Goal: Task Accomplishment & Management: Complete application form

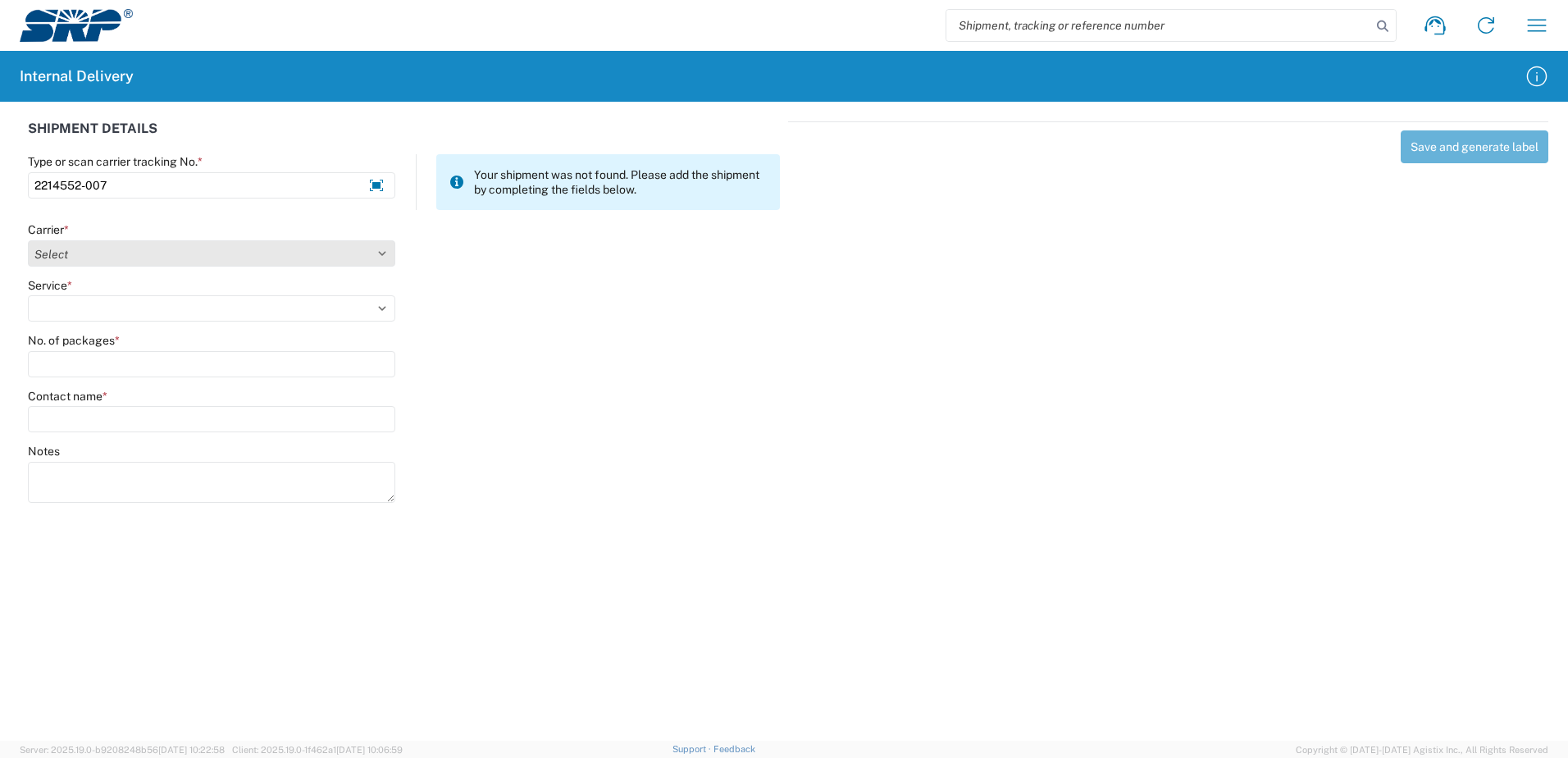
type input "2214552-007"
click at [382, 250] on select "Select Amazon Logistics ATI Trucking BC Dimerco Logistics Empire Southwest FedE…" at bounding box center [211, 253] width 367 height 26
select select "18714"
click at [28, 240] on select "Select Amazon Logistics ATI Trucking BC Dimerco Logistics Empire Southwest FedE…" at bounding box center [211, 253] width 367 height 26
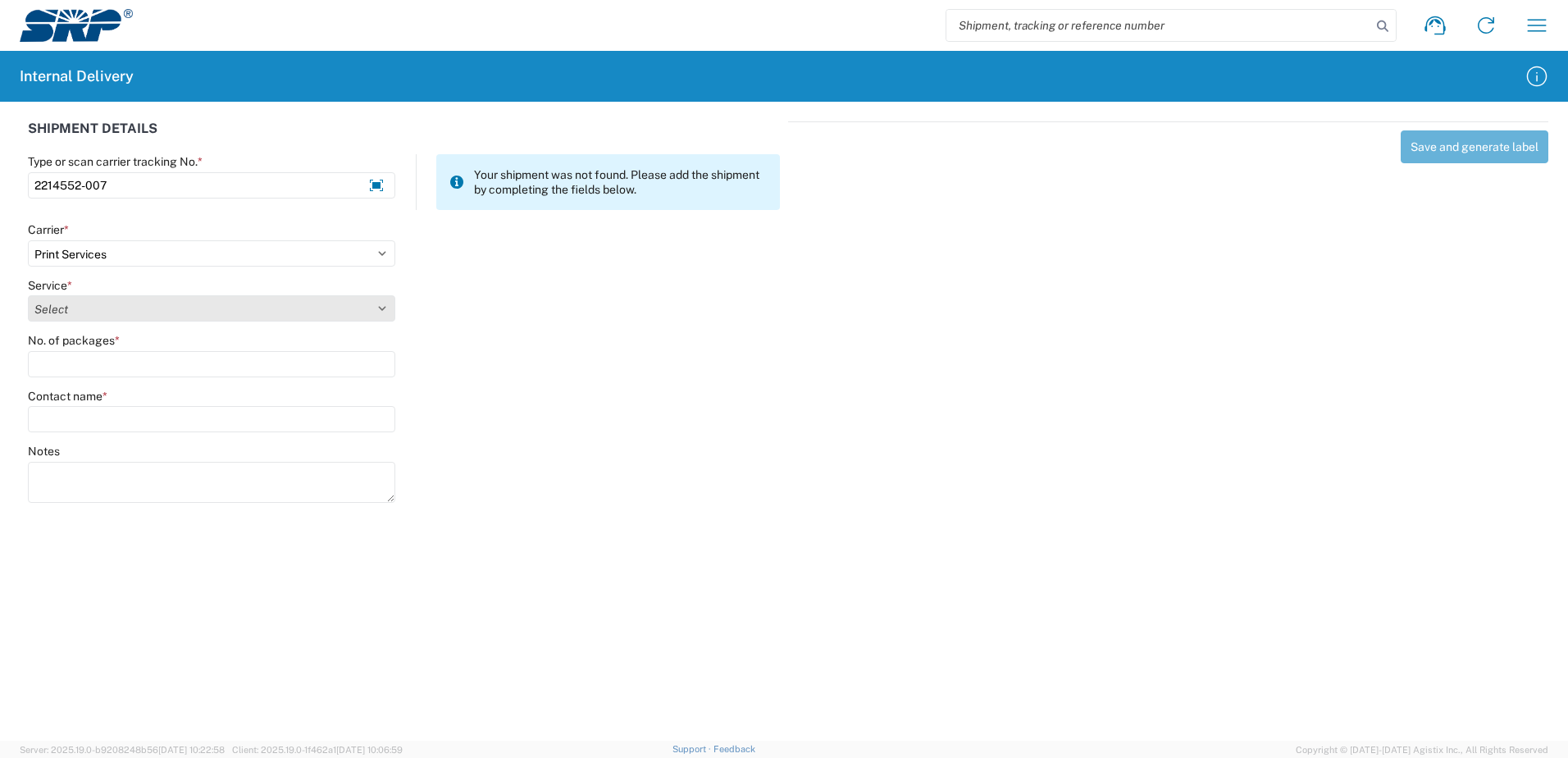
click at [381, 309] on select "Select Ground Inter-office" at bounding box center [211, 308] width 367 height 26
select select "35764"
click at [28, 295] on select "Select Ground Inter-office" at bounding box center [211, 308] width 367 height 26
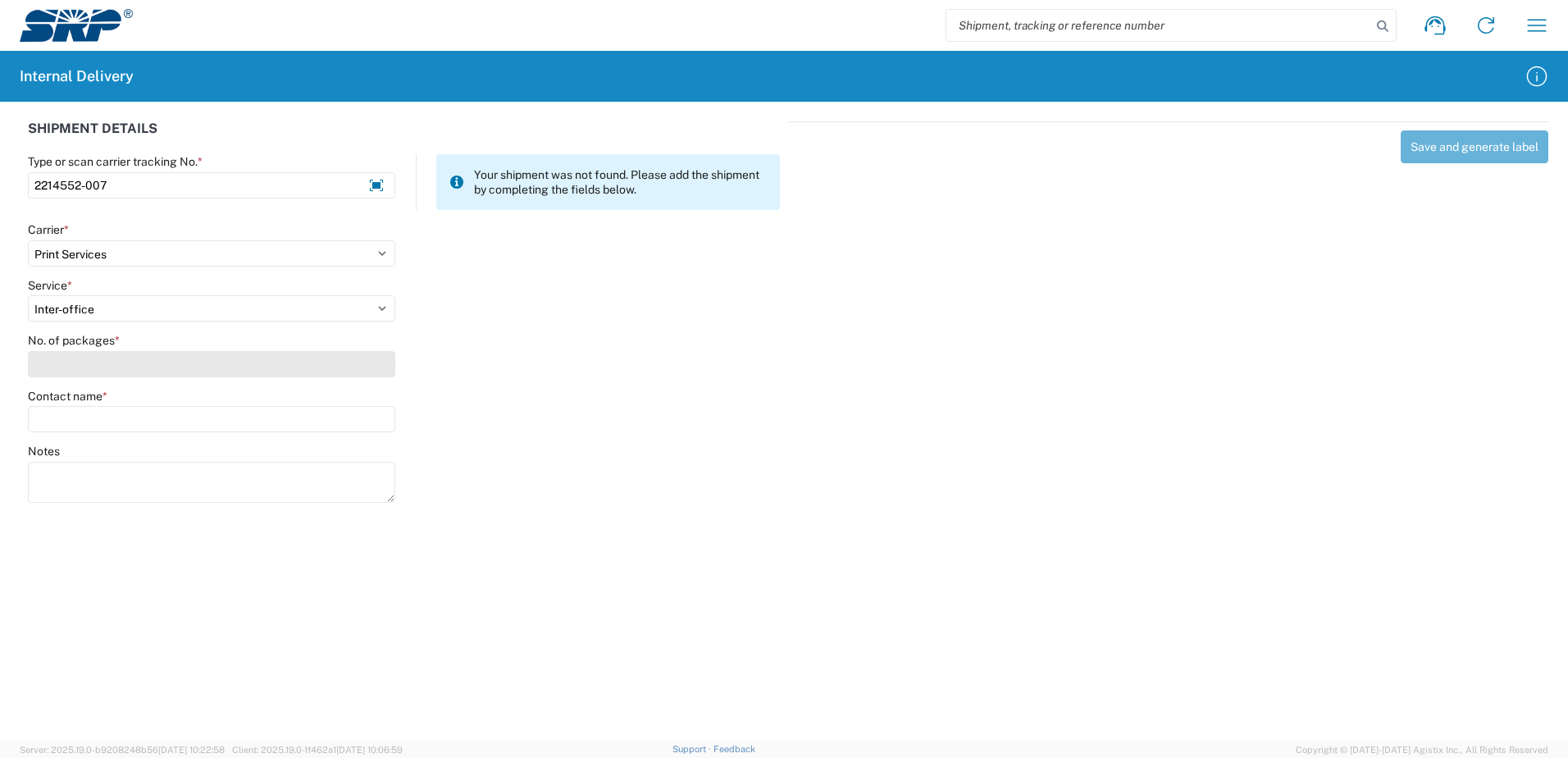
click at [372, 367] on input "No. of packages *" at bounding box center [211, 364] width 367 height 26
type input "1"
click at [372, 416] on input "Contact name *" at bounding box center [211, 419] width 367 height 26
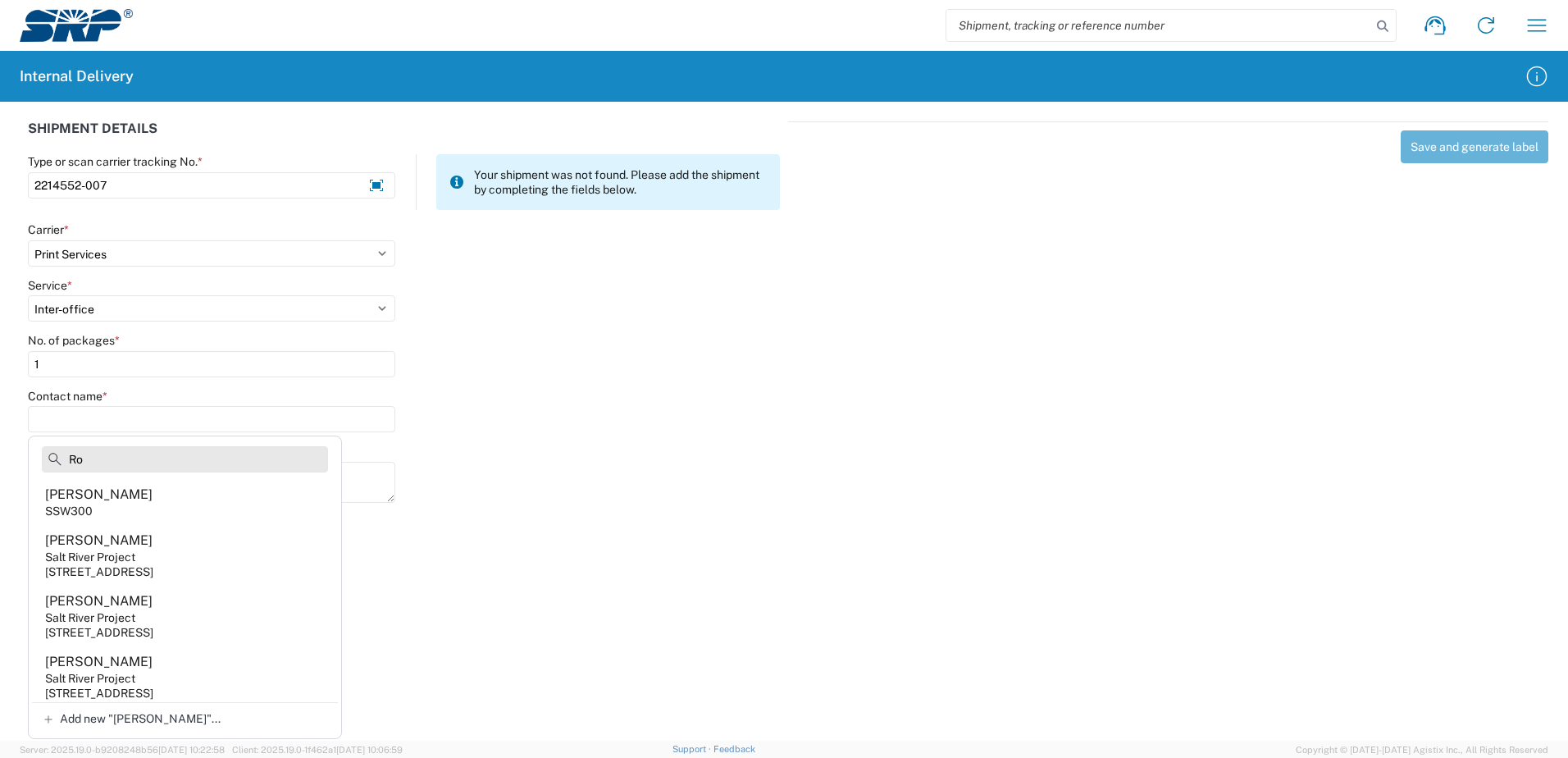
type input "R"
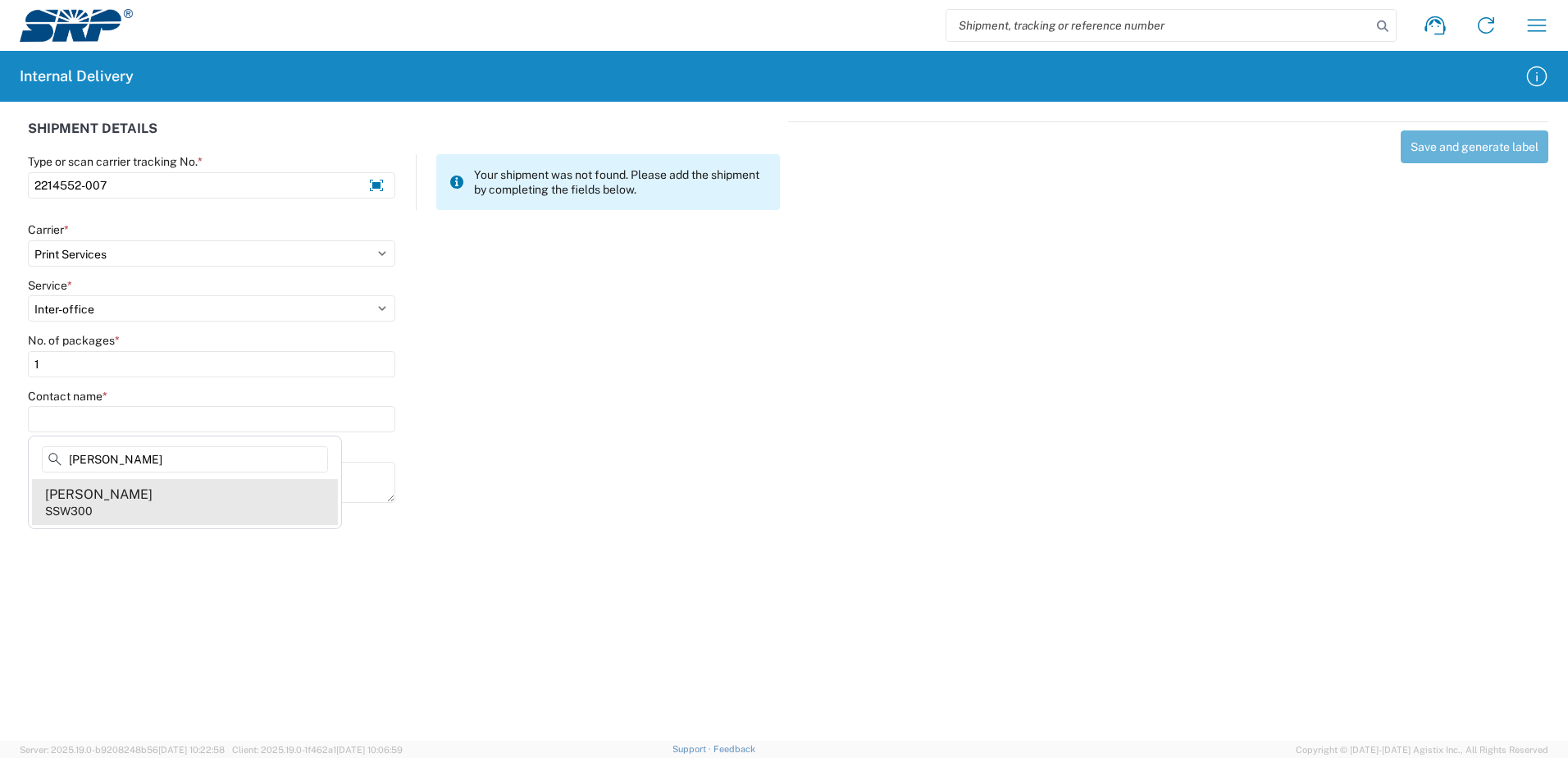
type input "[PERSON_NAME]"
click at [172, 495] on agx-address-suggestion-item "[PERSON_NAME] SSW300" at bounding box center [185, 502] width 306 height 46
type input "[PERSON_NAME]"
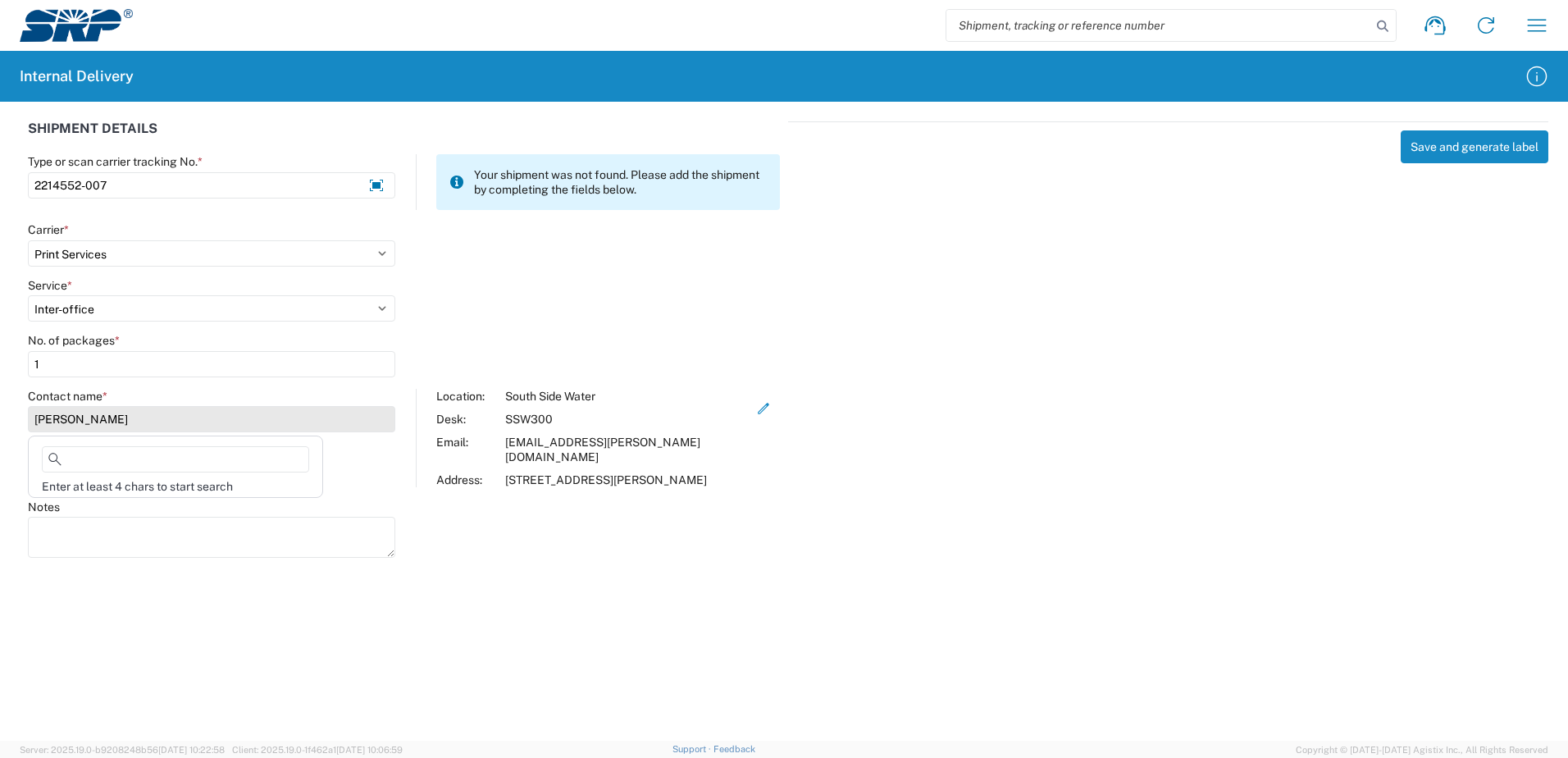
click at [147, 420] on input "[PERSON_NAME]" at bounding box center [211, 419] width 367 height 26
click at [452, 565] on div "Notes" at bounding box center [403, 536] width 769 height 74
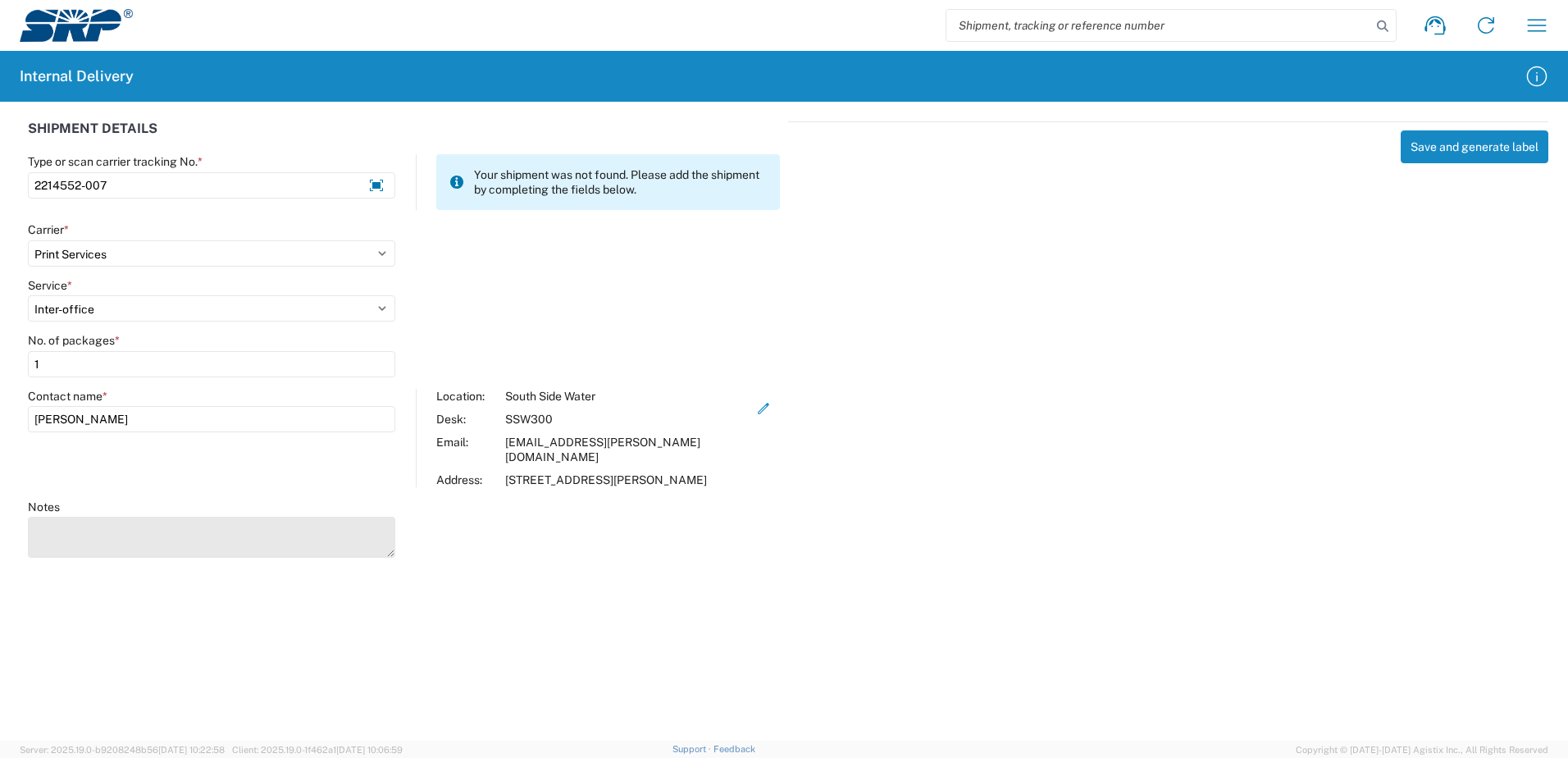
click at [82, 537] on textarea "Notes" at bounding box center [211, 537] width 367 height 41
type textarea "Weeks Before Construction Reminder Door Hanger"
click at [1471, 146] on button "Save and generate label" at bounding box center [1474, 146] width 148 height 33
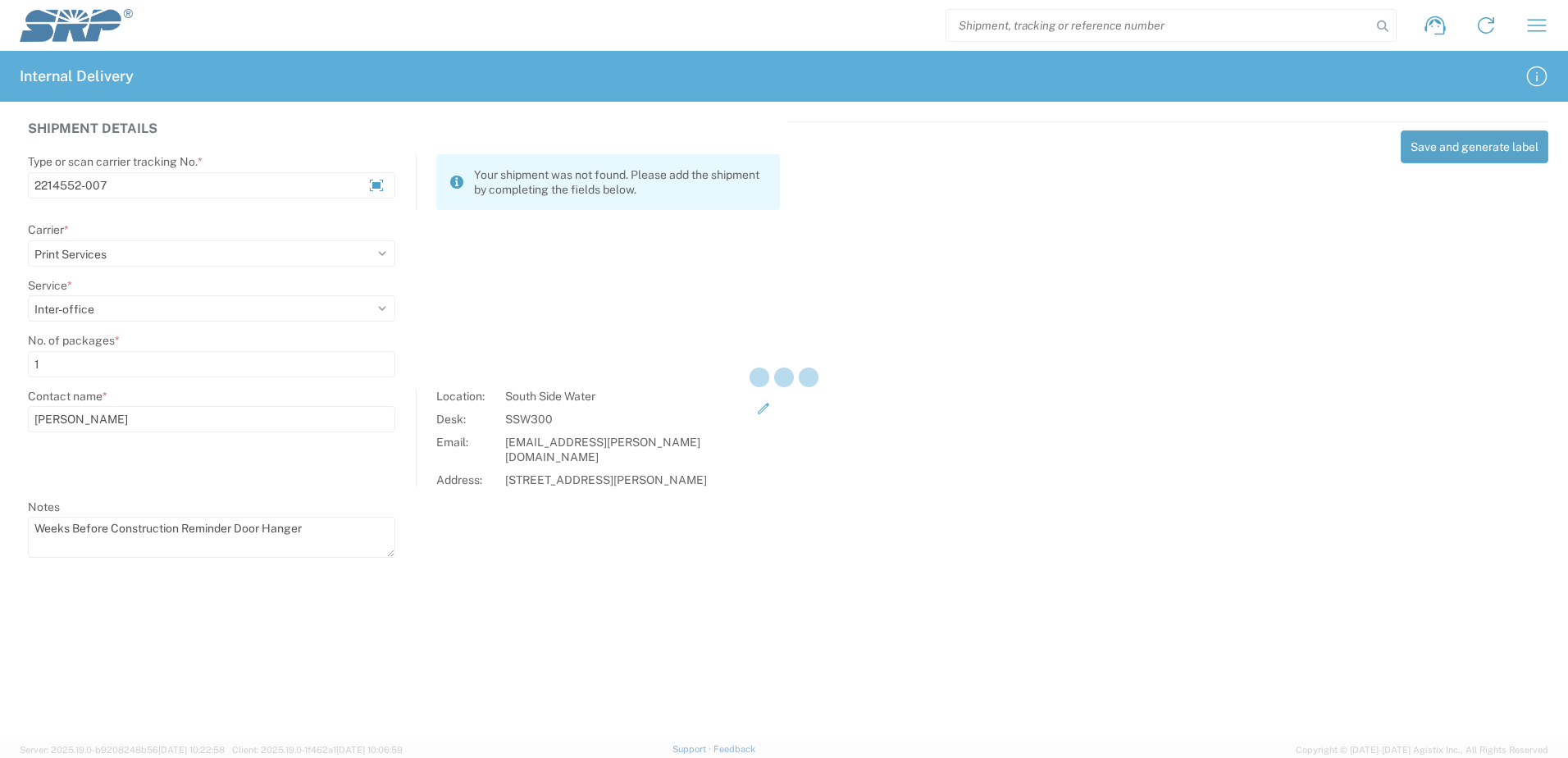
select select
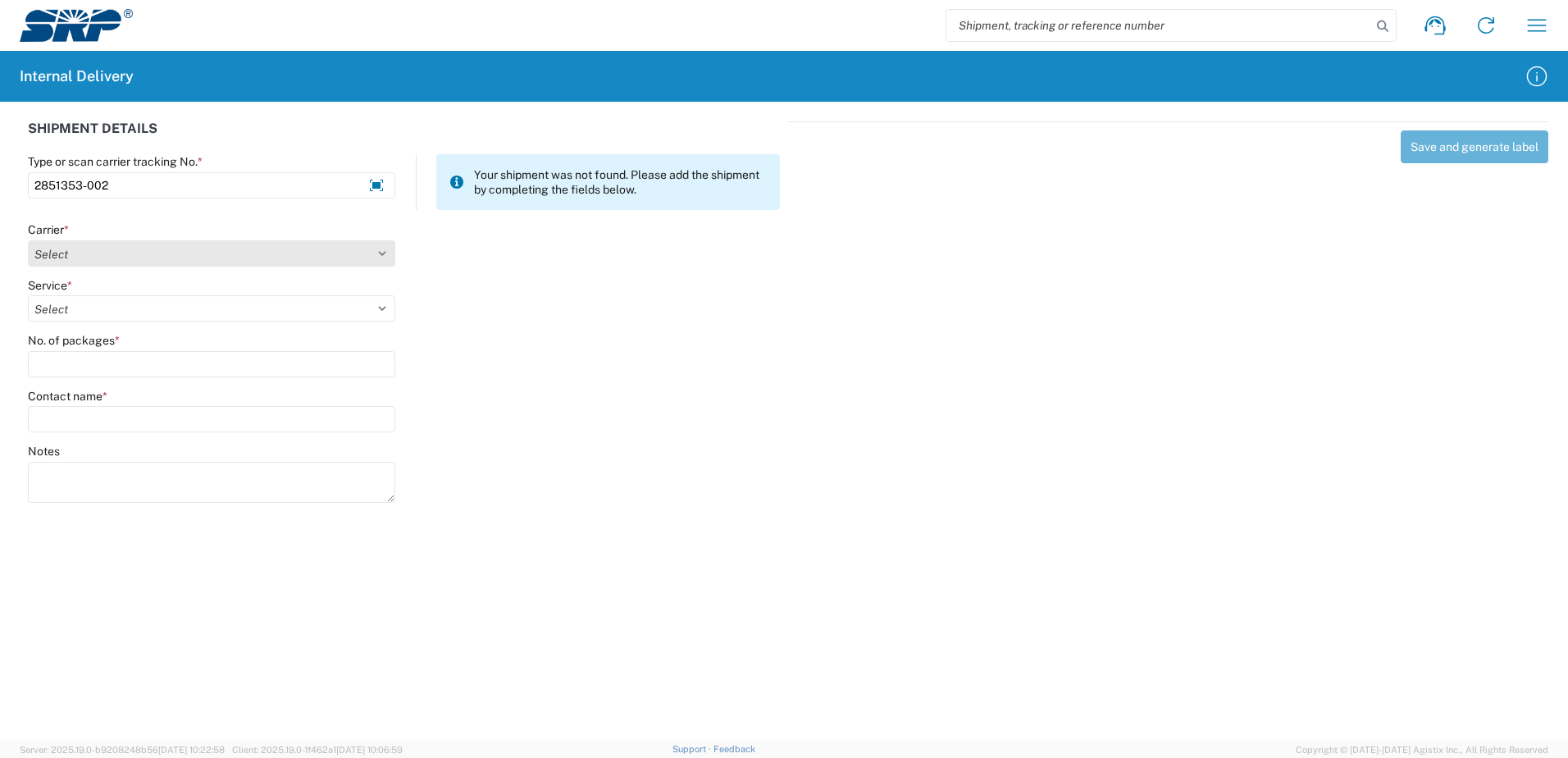
type input "2851353-002"
click at [381, 252] on select "Select Amazon Logistics ATI Trucking BC Dimerco Logistics Empire Southwest FedE…" at bounding box center [211, 253] width 367 height 26
select select "18714"
click at [28, 240] on select "Select Amazon Logistics ATI Trucking BC Dimerco Logistics Empire Southwest FedE…" at bounding box center [211, 253] width 367 height 26
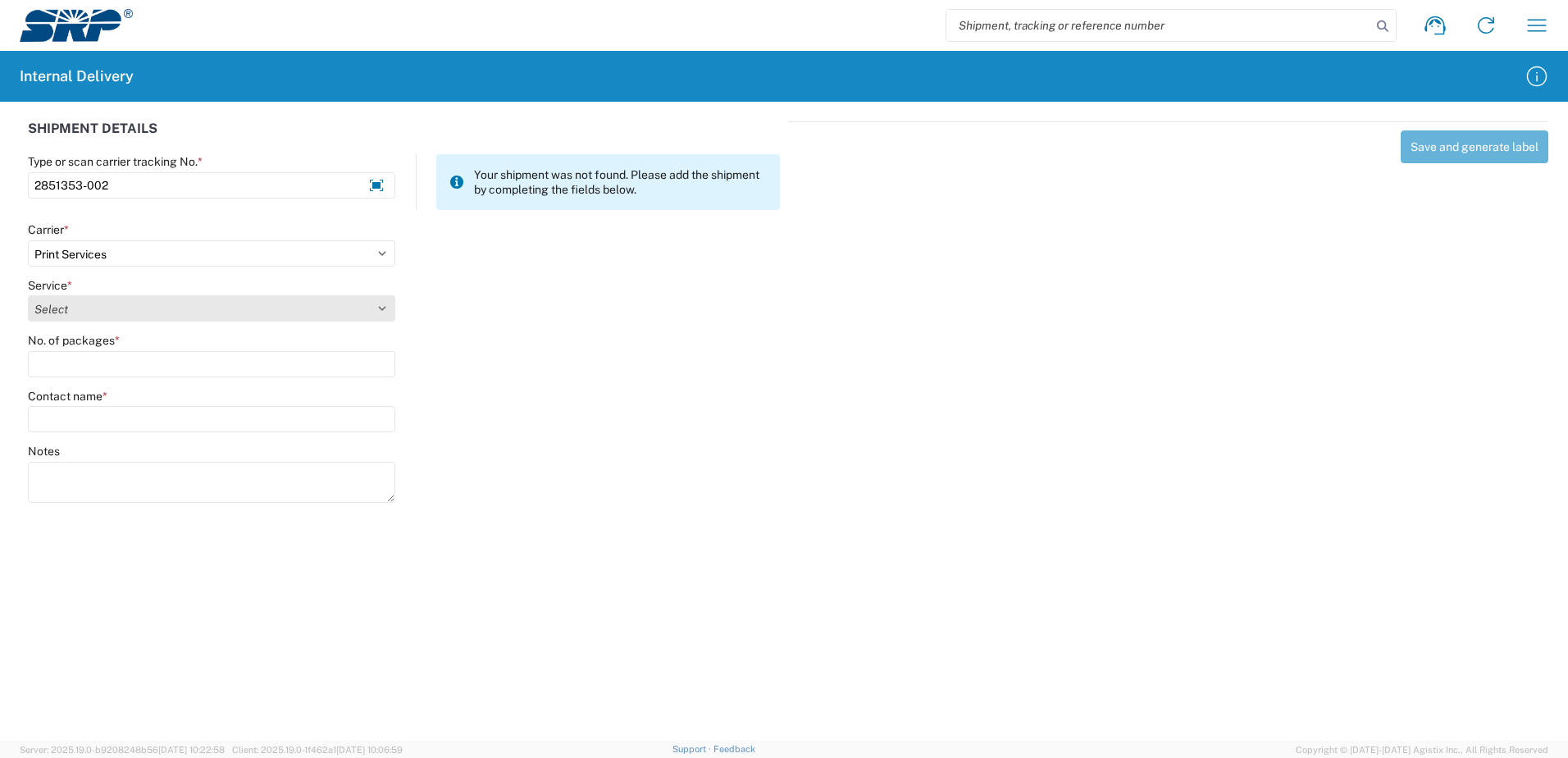
click at [382, 307] on select "Select Ground Inter-office" at bounding box center [211, 308] width 367 height 26
select select "35764"
click at [28, 295] on select "Select Ground Inter-office" at bounding box center [211, 308] width 367 height 26
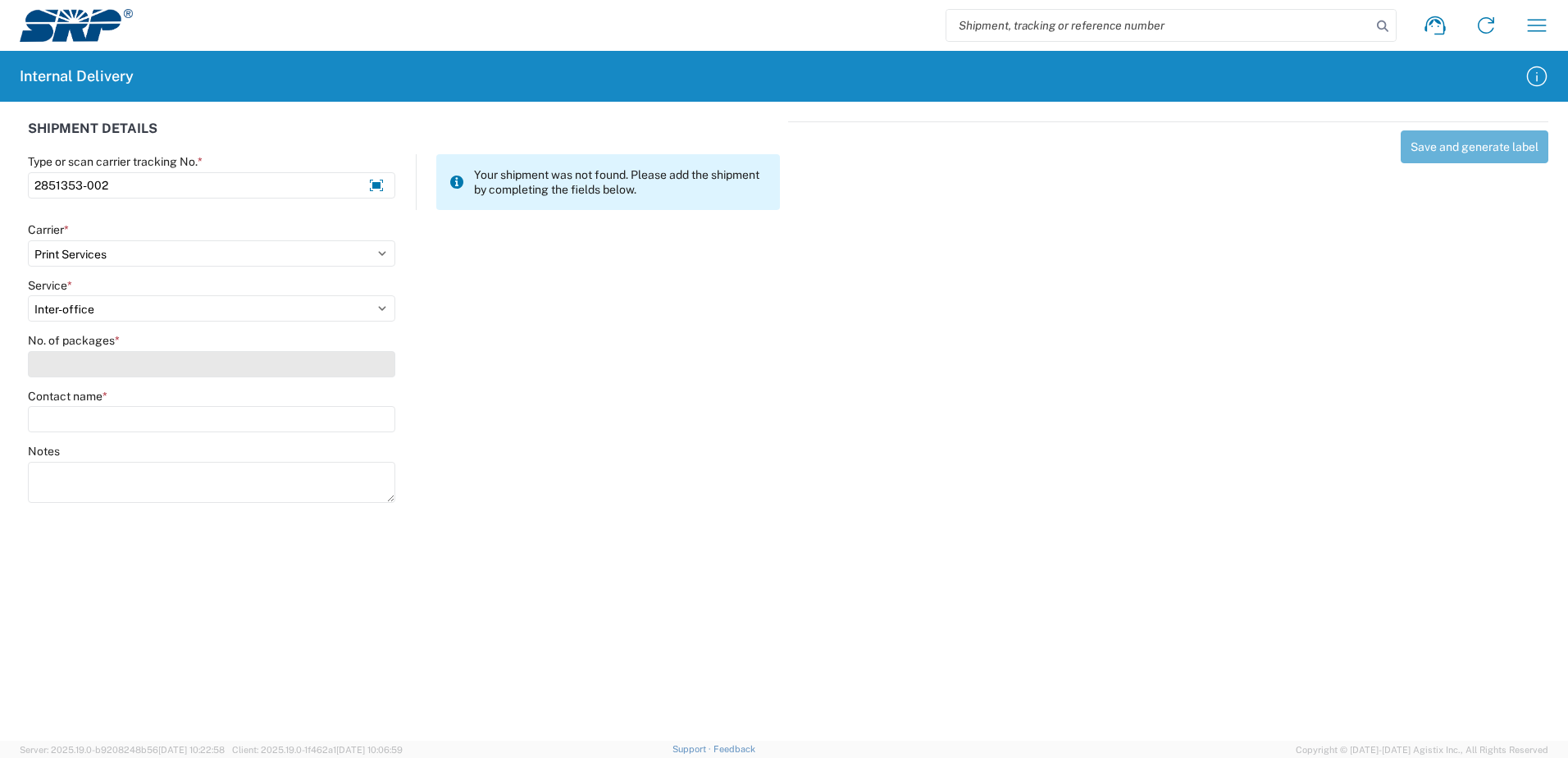
click at [366, 370] on input "No. of packages *" at bounding box center [211, 364] width 367 height 26
type input "3"
click at [140, 415] on input "Contact name *" at bounding box center [211, 419] width 367 height 26
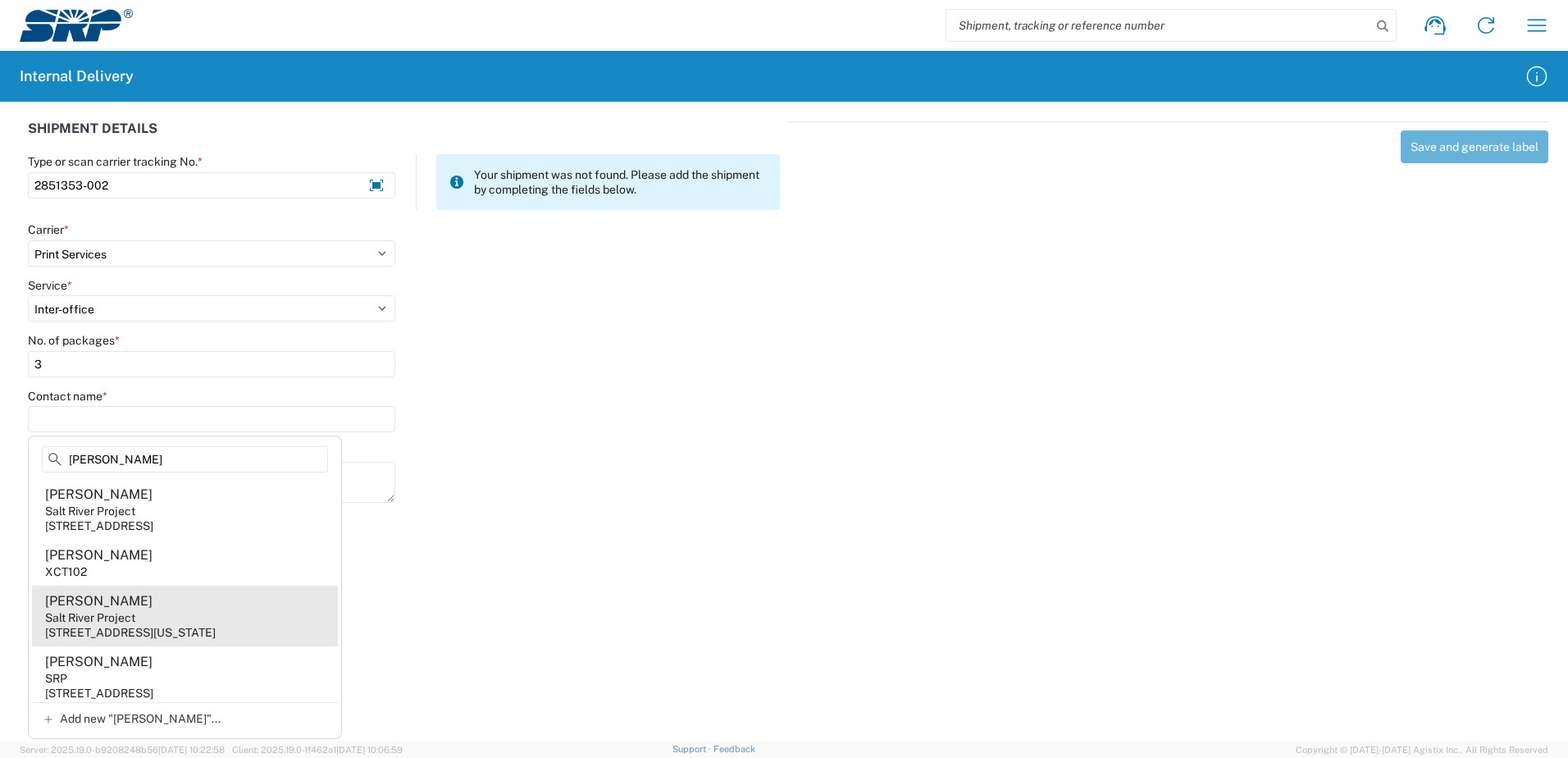
type input "[PERSON_NAME]"
click at [116, 624] on div "Salt River Project" at bounding box center [90, 617] width 90 height 14
type input "[PERSON_NAME]"
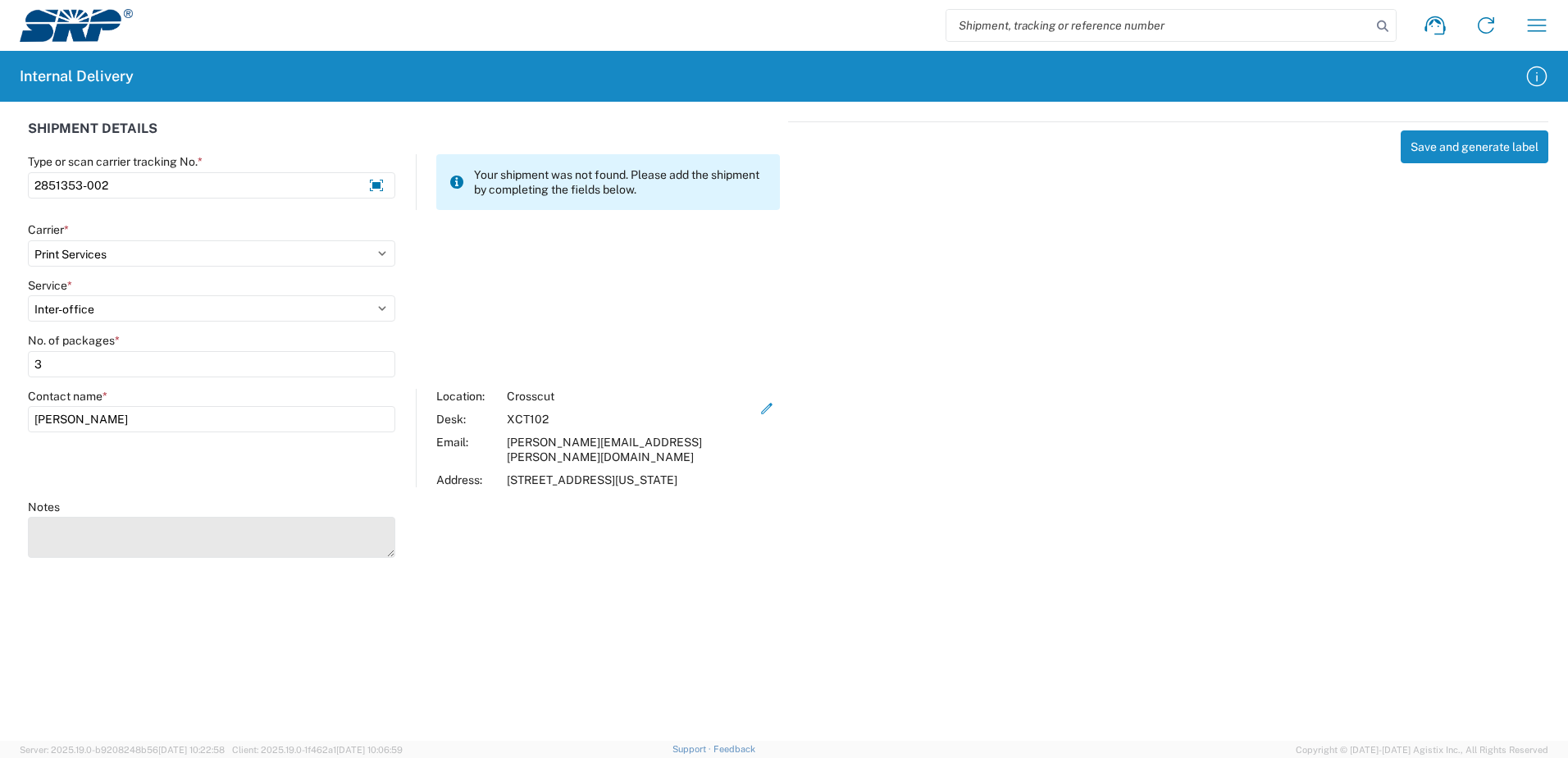
click at [95, 542] on textarea "Notes" at bounding box center [211, 537] width 367 height 41
type textarea "Turn On-Turn Off Exchange Meter Doorhanger"
click at [1481, 151] on button "Save and generate label" at bounding box center [1474, 146] width 148 height 33
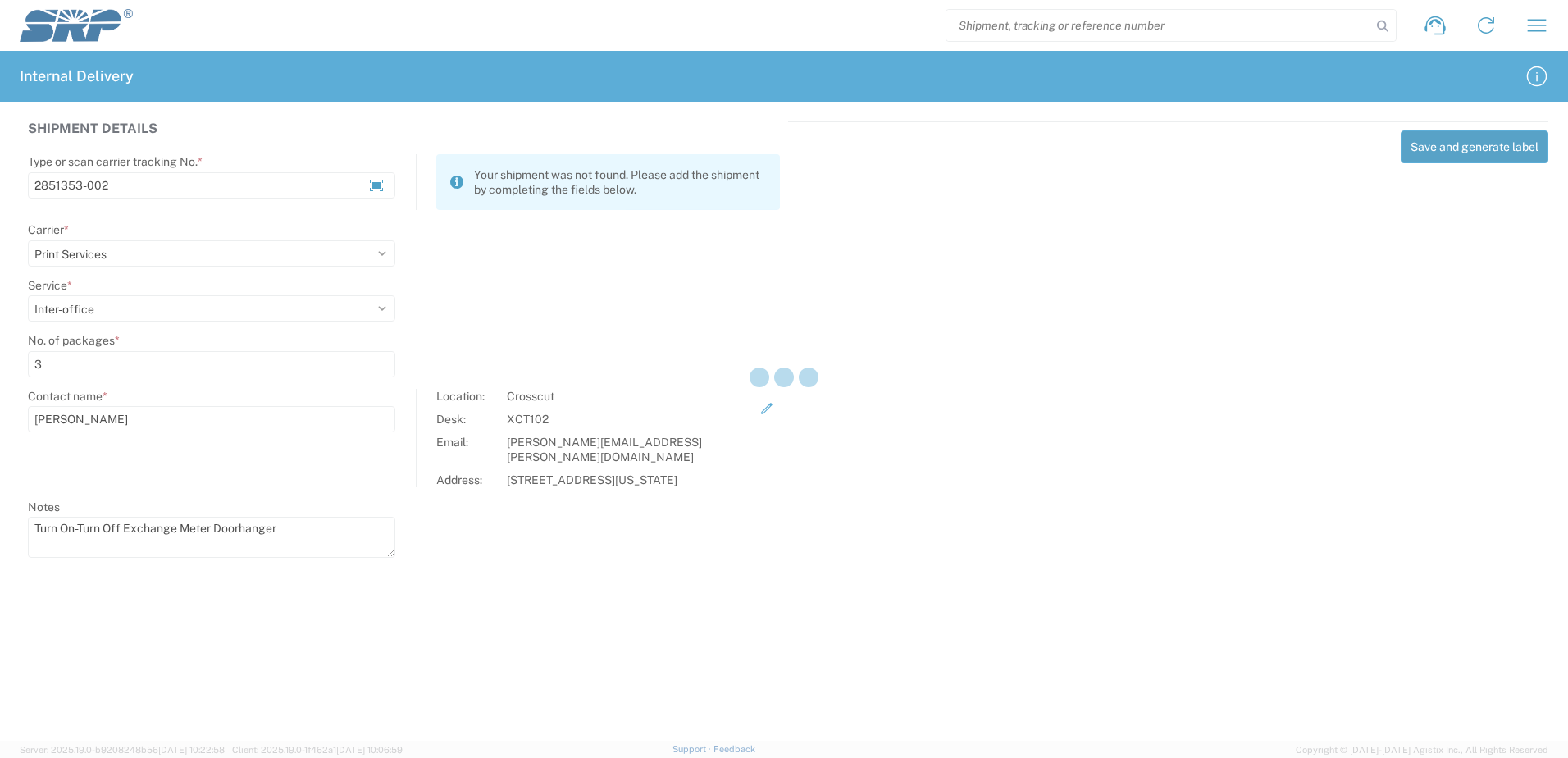
select select
